Goal: Information Seeking & Learning: Find specific page/section

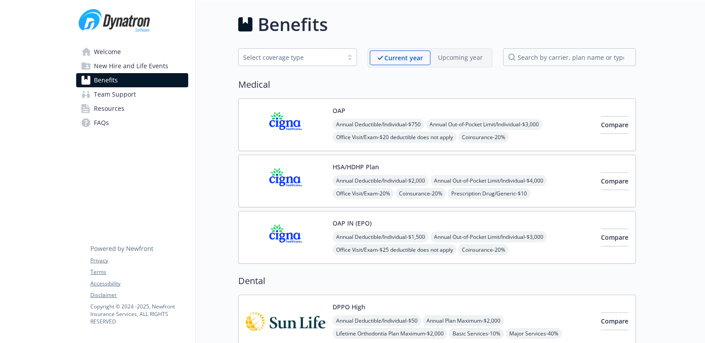
click at [133, 109] on link "Resources" at bounding box center [132, 108] width 112 height 14
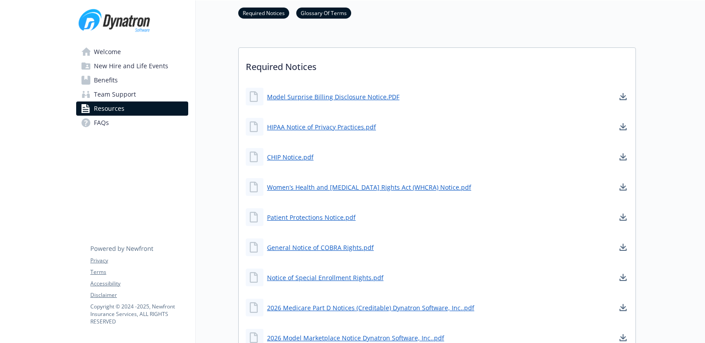
scroll to position [221, 0]
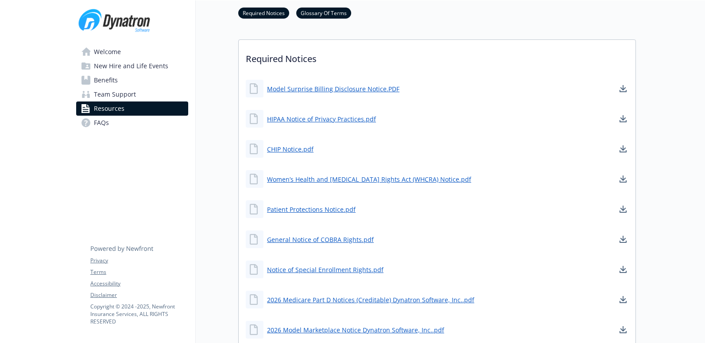
click at [114, 94] on span "Team Support" at bounding box center [115, 94] width 42 height 14
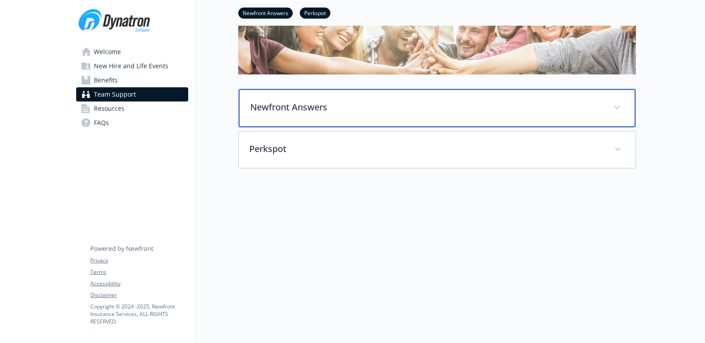
scroll to position [89, 0]
click at [361, 101] on p "Newfront Answers" at bounding box center [426, 107] width 353 height 13
